Goal: Task Accomplishment & Management: Use online tool/utility

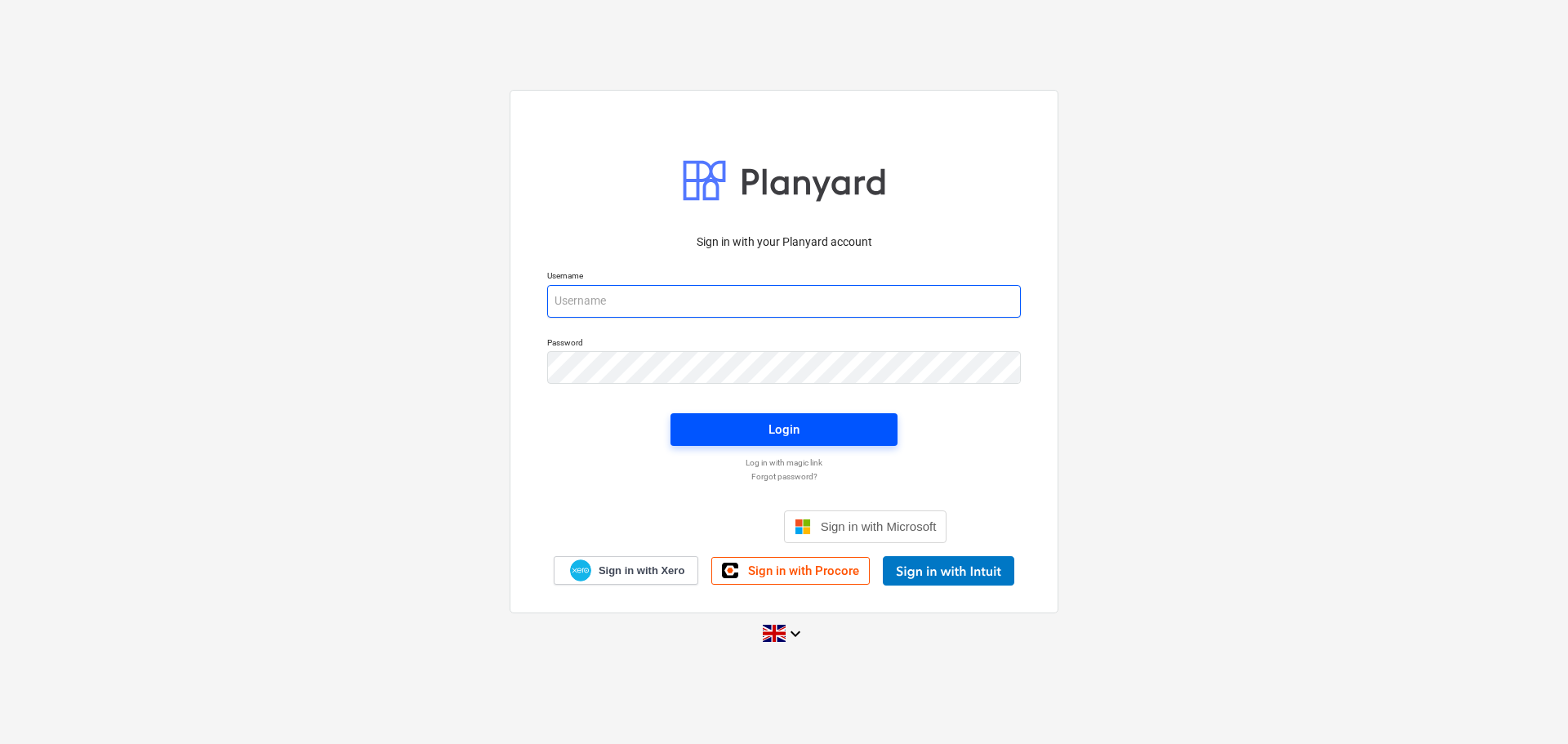
type input "[PERSON_NAME][EMAIL_ADDRESS][DOMAIN_NAME]"
click at [800, 429] on span "Login" at bounding box center [784, 429] width 188 height 21
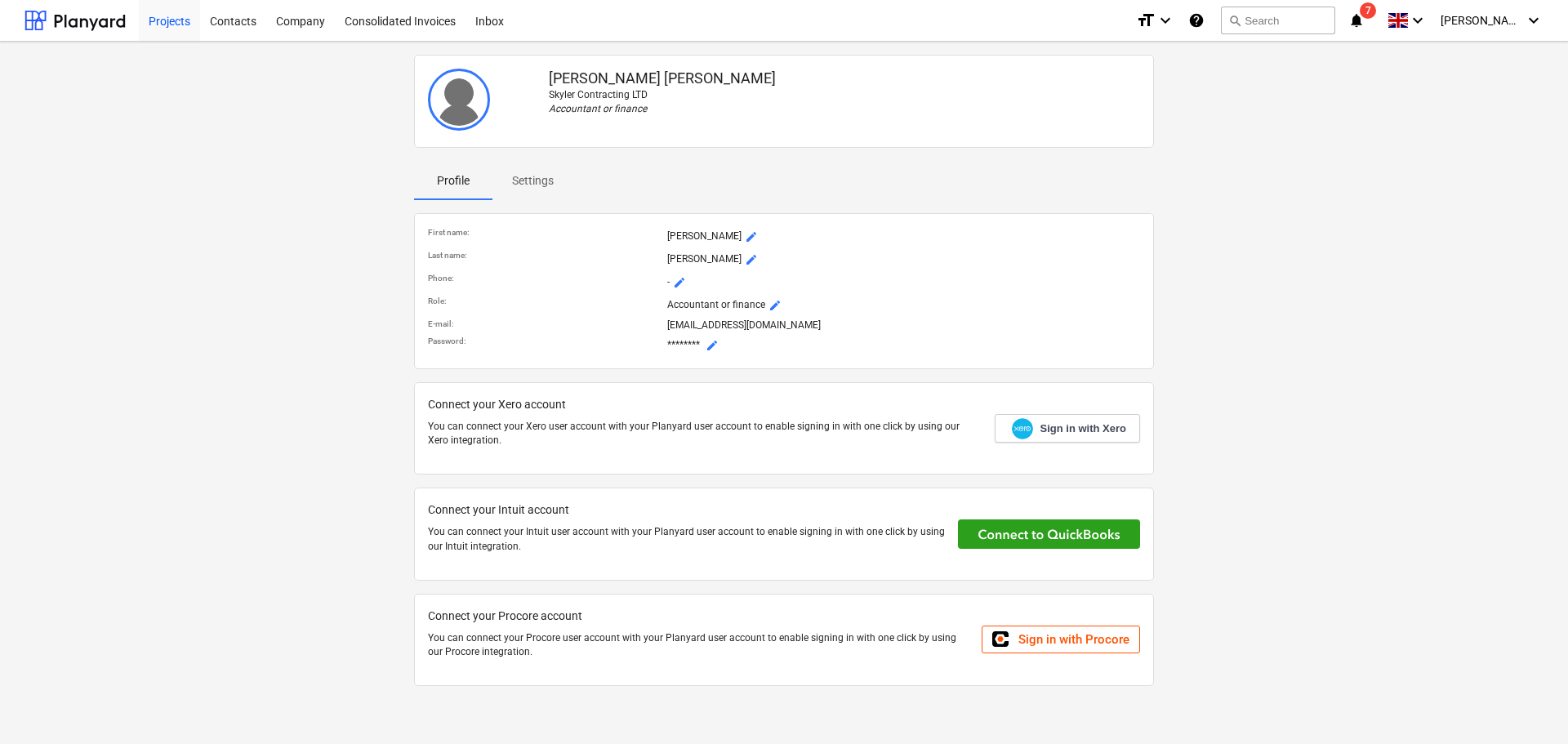
click at [179, 21] on div "Projects" at bounding box center [169, 19] width 61 height 42
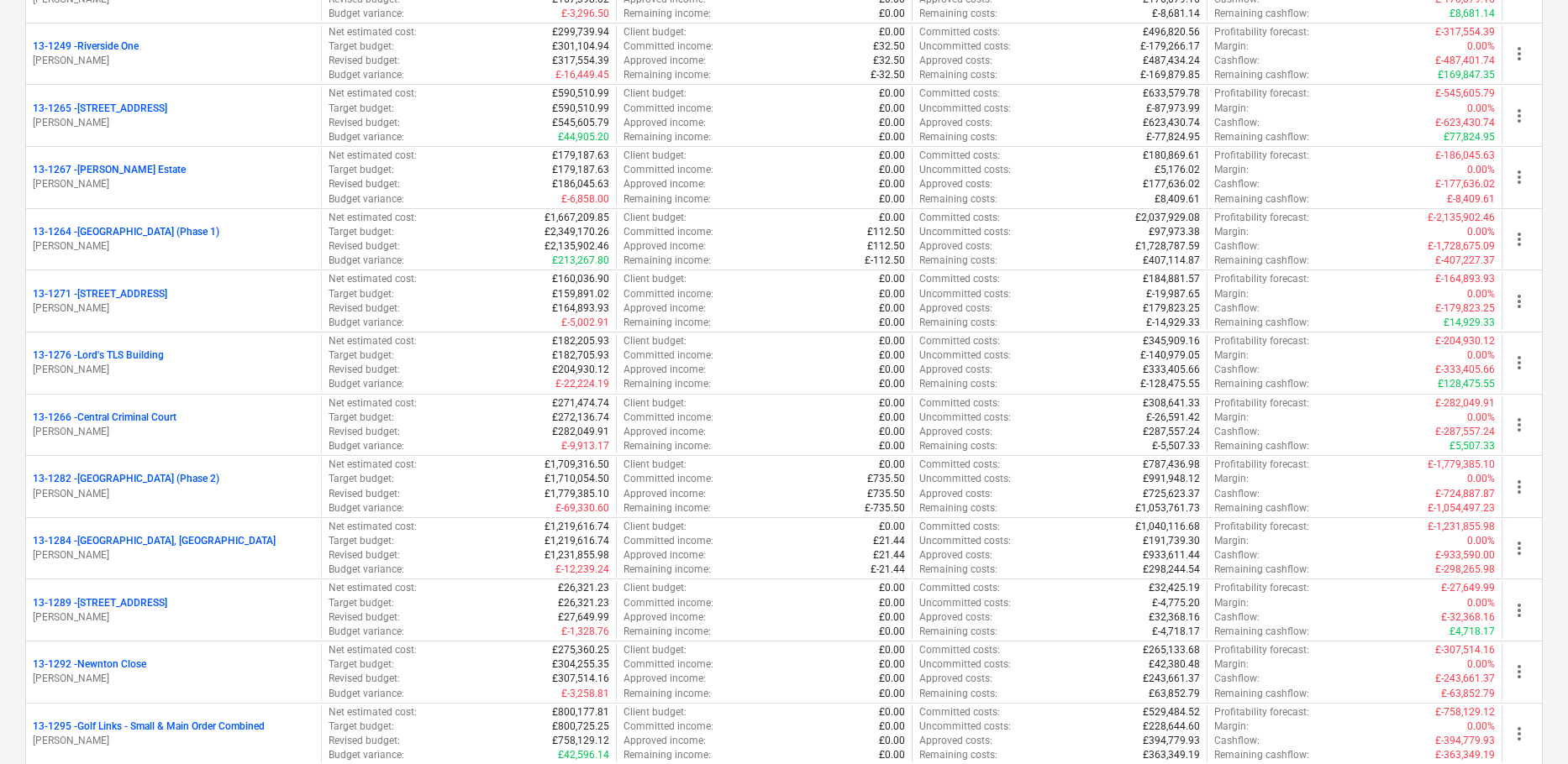
scroll to position [1596, 0]
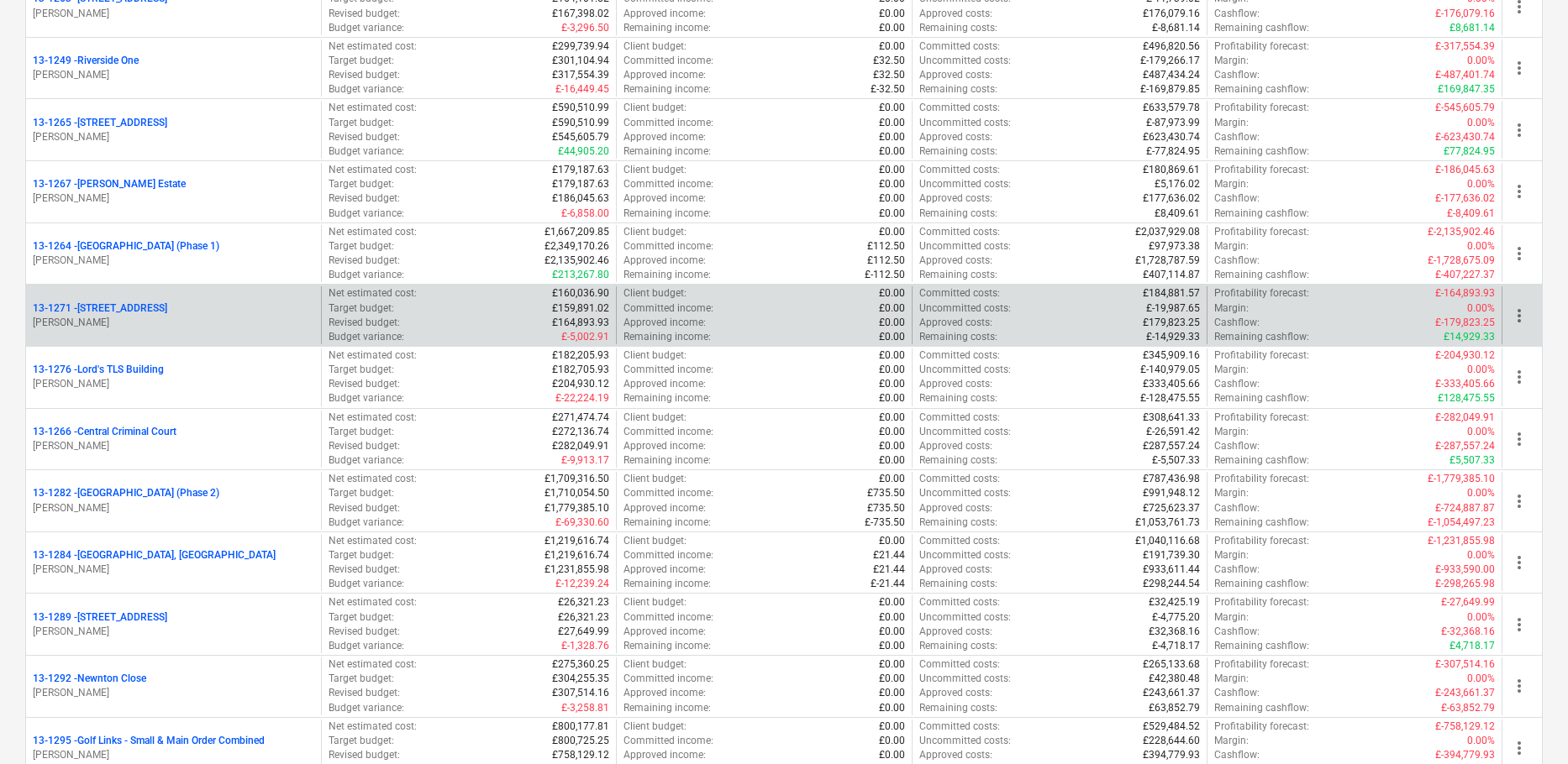
click at [220, 308] on div "13-[STREET_ADDRESS]" at bounding box center [174, 309] width 282 height 15
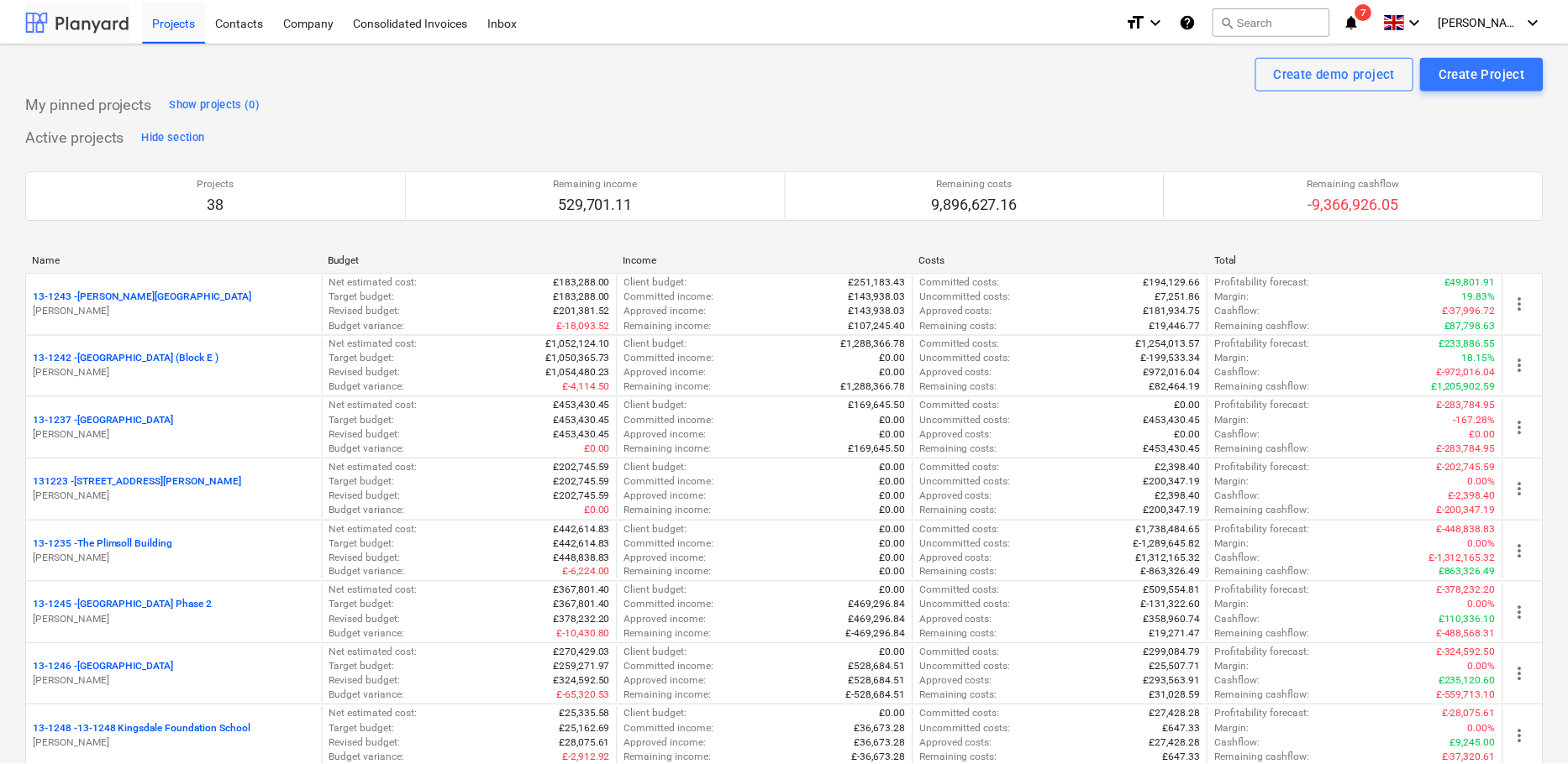
scroll to position [1596, 0]
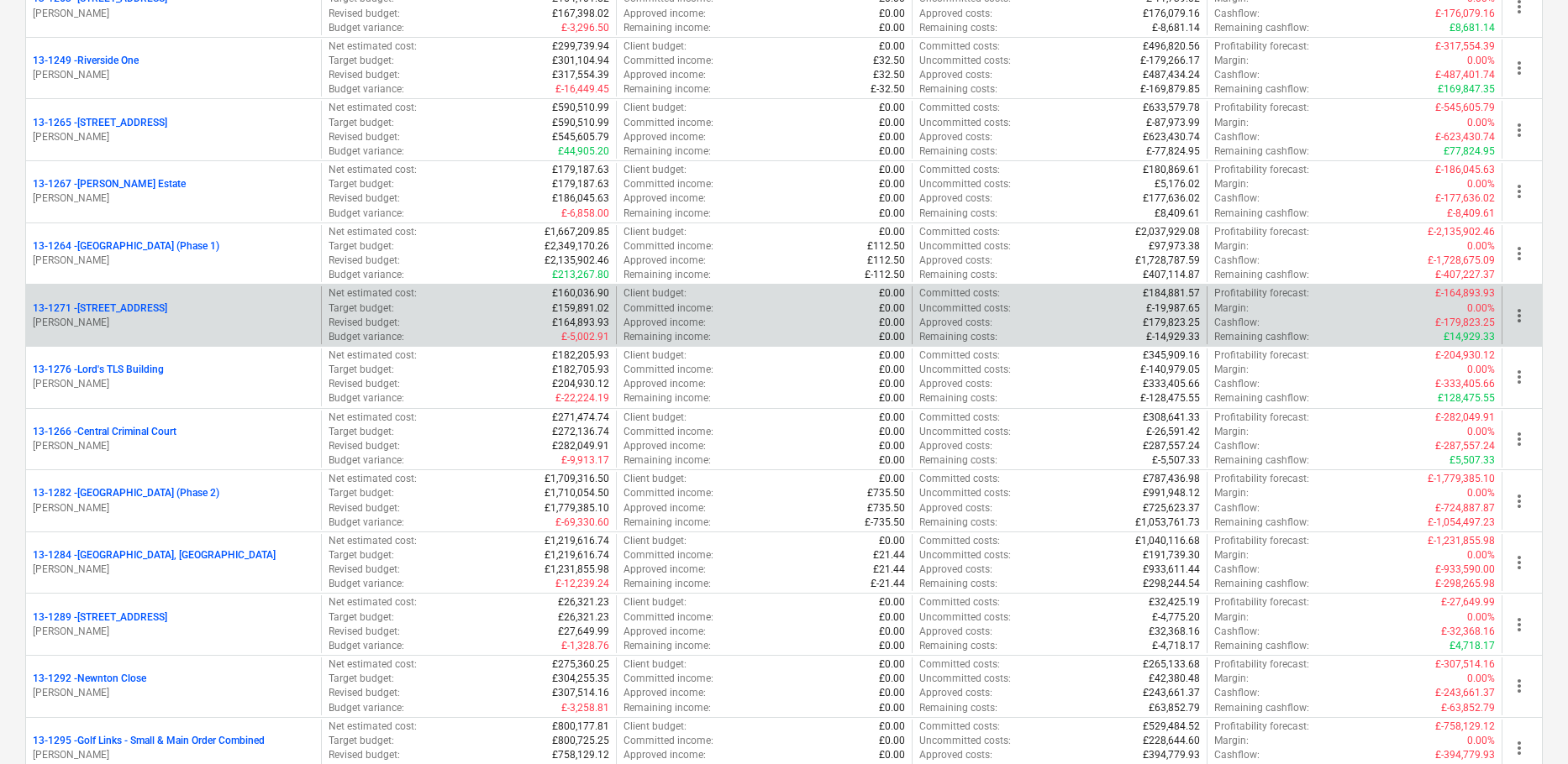
click at [167, 304] on p "13-[STREET_ADDRESS]" at bounding box center [100, 309] width 134 height 15
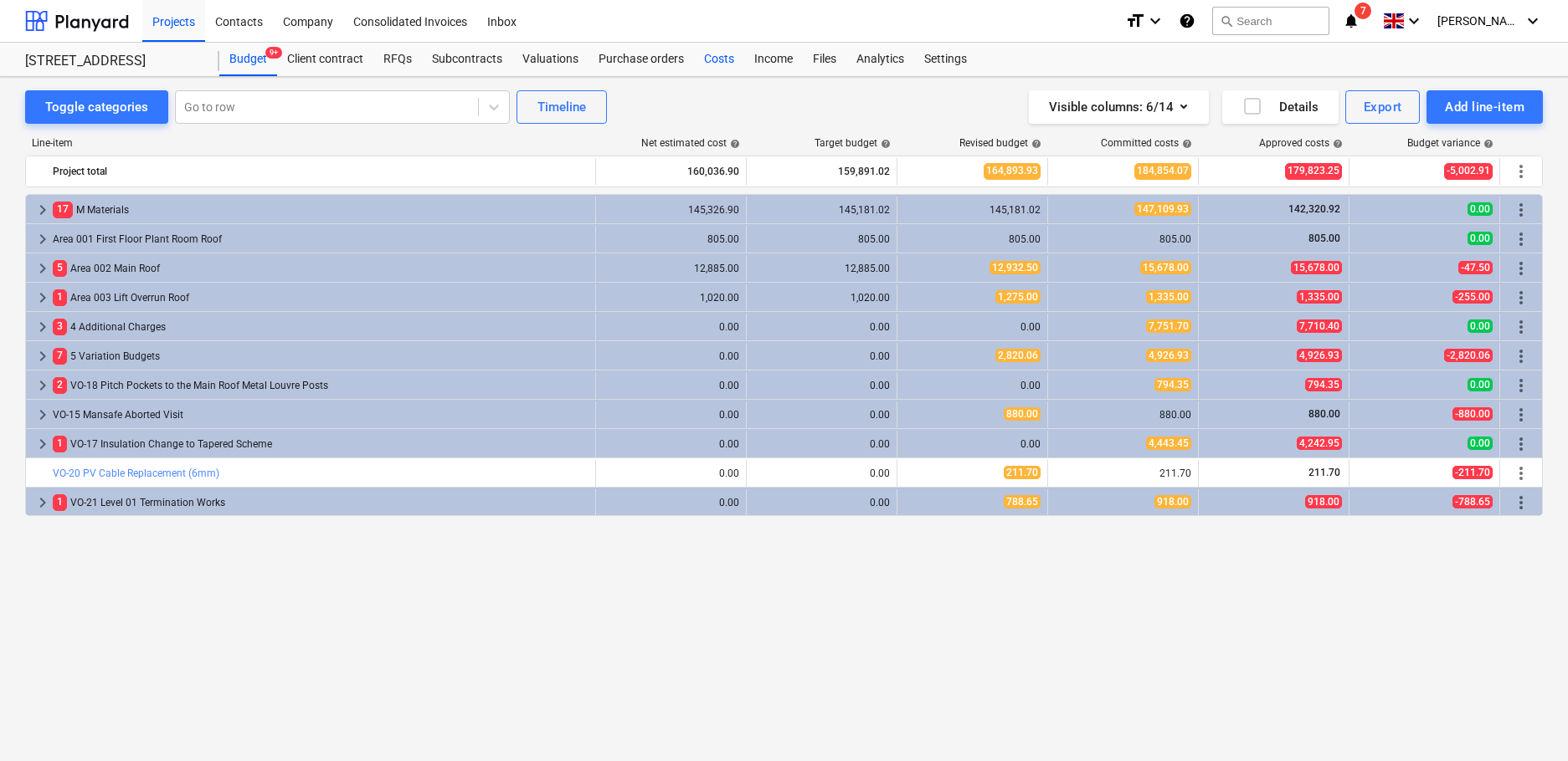
click at [718, 52] on div "Costs" at bounding box center [719, 59] width 50 height 33
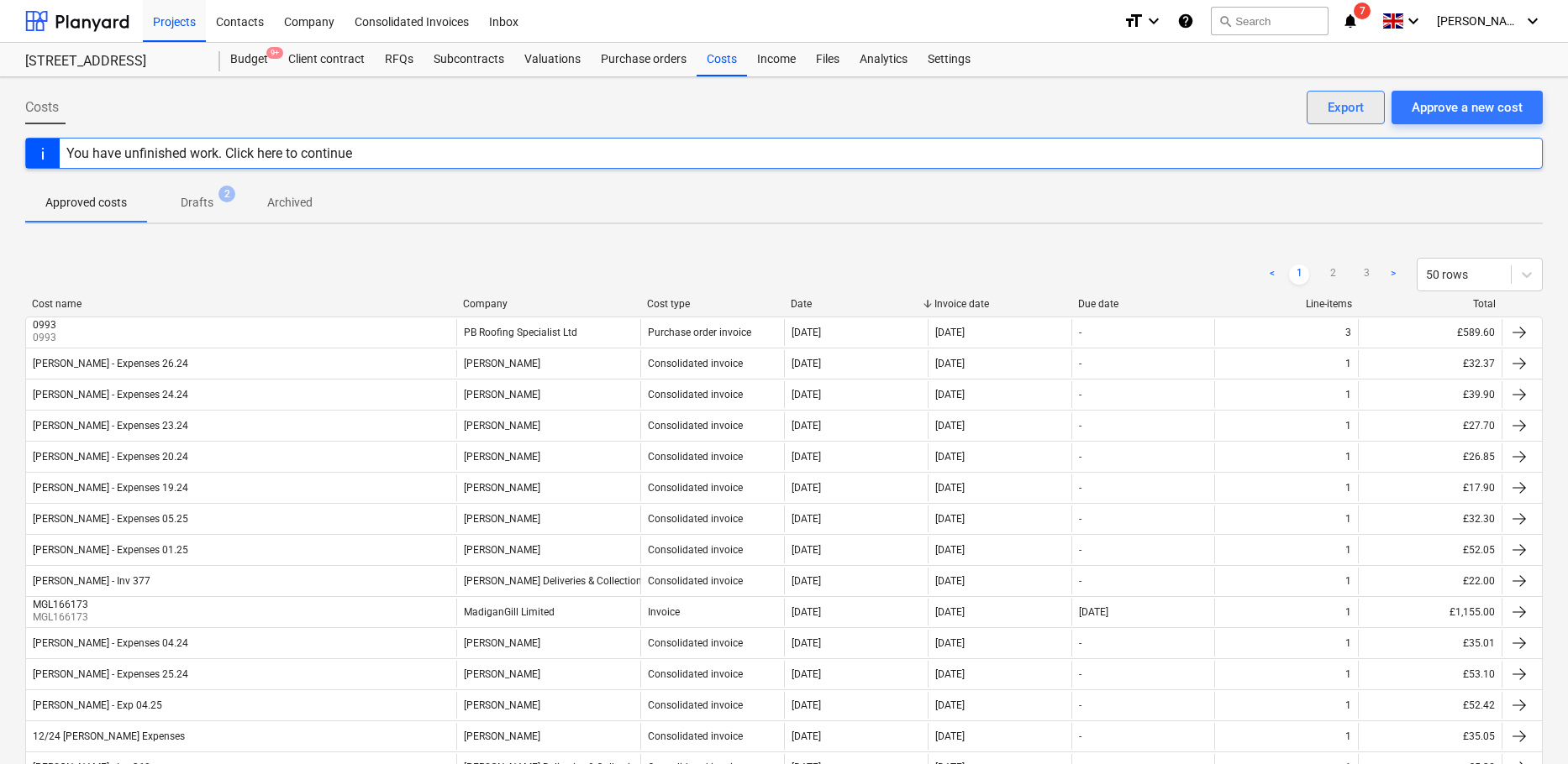
click at [1339, 108] on div "Export" at bounding box center [1345, 107] width 36 height 22
